Goal: Task Accomplishment & Management: Manage account settings

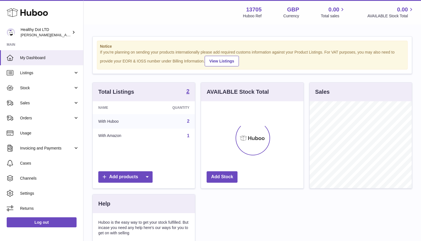
scroll to position [87, 103]
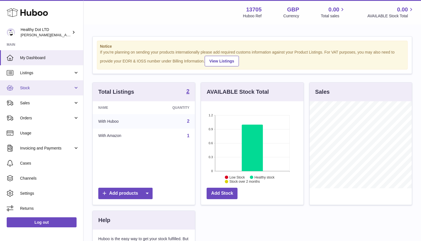
click at [47, 92] on link "Stock" at bounding box center [41, 87] width 83 height 15
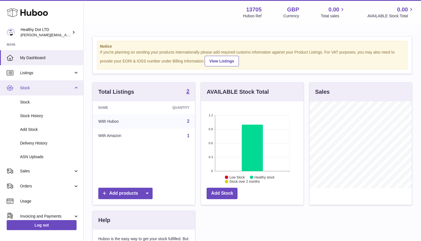
click at [47, 92] on link "Stock" at bounding box center [41, 87] width 83 height 15
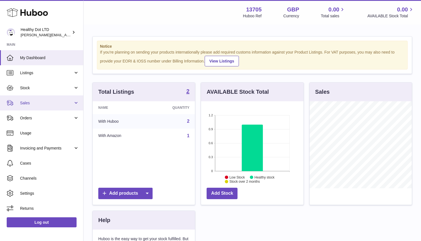
click at [47, 101] on span "Sales" at bounding box center [46, 102] width 53 height 5
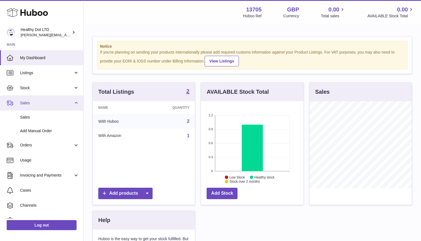
click at [47, 104] on span "Sales" at bounding box center [46, 102] width 53 height 5
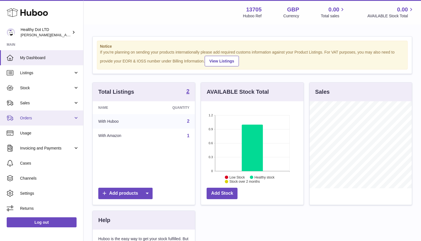
click at [45, 117] on span "Orders" at bounding box center [46, 117] width 53 height 5
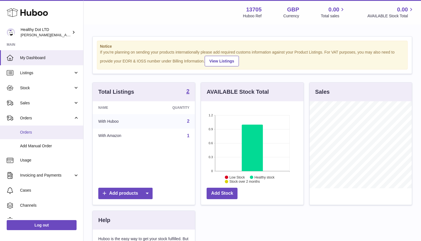
click at [43, 133] on span "Orders" at bounding box center [49, 132] width 59 height 5
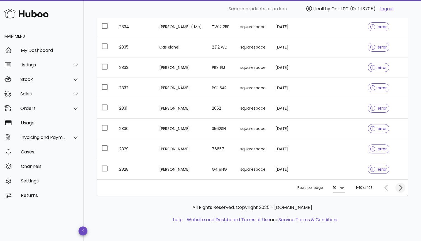
scroll to position [126, 0]
click at [399, 185] on icon "Next page" at bounding box center [401, 187] width 7 height 7
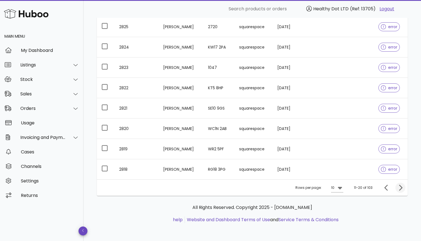
click at [402, 188] on icon "Next page" at bounding box center [400, 188] width 3 height 6
click at [403, 188] on icon "Next page" at bounding box center [400, 188] width 3 height 6
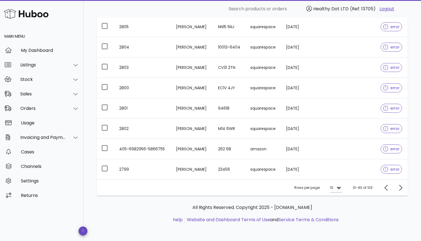
scroll to position [126, 0]
click at [382, 187] on span "Previous page" at bounding box center [387, 187] width 10 height 7
click at [385, 188] on icon "Previous page" at bounding box center [387, 187] width 7 height 7
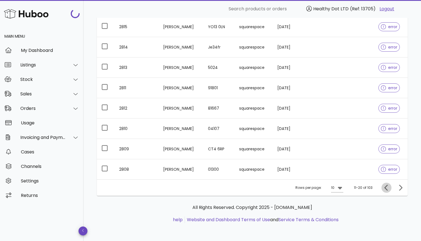
click at [385, 188] on icon "Previous page" at bounding box center [387, 187] width 7 height 7
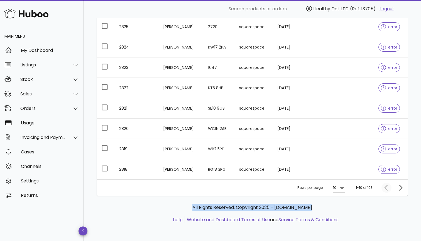
click at [385, 188] on div at bounding box center [388, 188] width 12 height 10
